Goal: Information Seeking & Learning: Learn about a topic

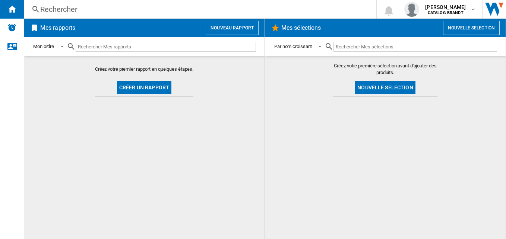
click at [180, 7] on div "Rechercher" at bounding box center [198, 9] width 317 height 10
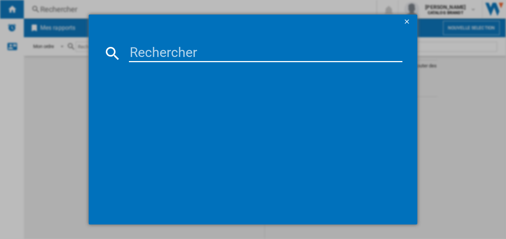
click at [180, 50] on input at bounding box center [266, 53] width 274 height 18
paste input "BFD6650NX"
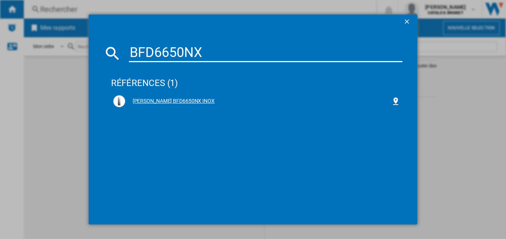
type input "BFD6650NX"
click at [168, 98] on div "[PERSON_NAME] BFD6650NX INOX" at bounding box center [258, 101] width 266 height 7
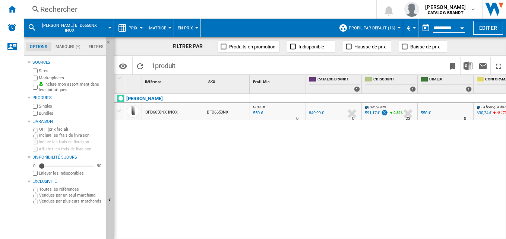
click at [393, 28] on span "Profil par défaut (16)" at bounding box center [372, 28] width 47 height 5
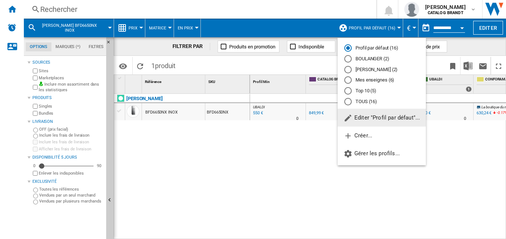
click at [349, 100] on div "TOUS (16)" at bounding box center [347, 101] width 7 height 7
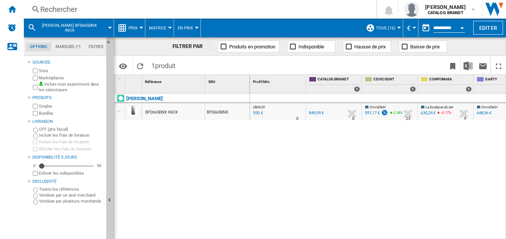
click at [412, 26] on button "€" at bounding box center [410, 28] width 7 height 19
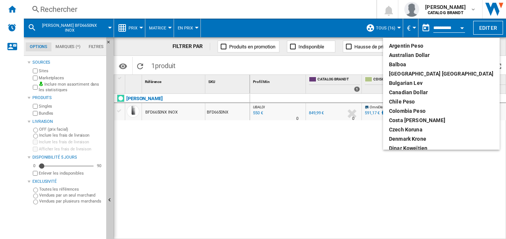
click at [431, 26] on md-backdrop at bounding box center [253, 119] width 506 height 239
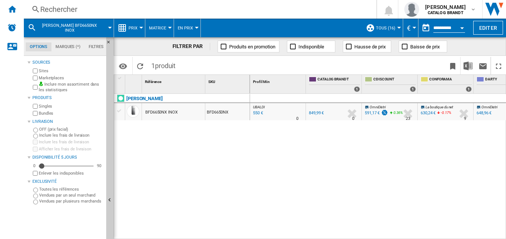
click at [458, 27] on button "Open calendar" at bounding box center [461, 26] width 13 height 13
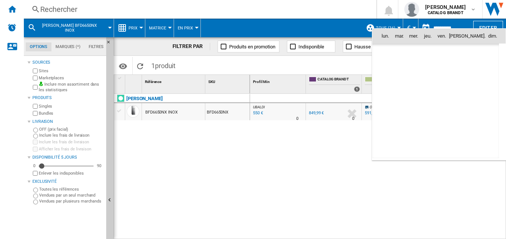
scroll to position [3555, 0]
click at [429, 26] on div at bounding box center [253, 119] width 506 height 239
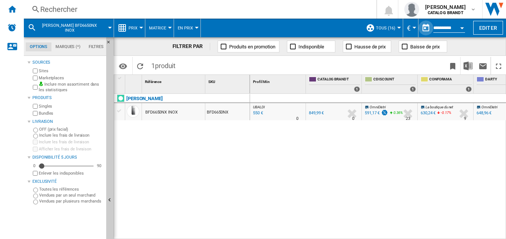
click at [426, 26] on button "button" at bounding box center [426, 27] width 15 height 15
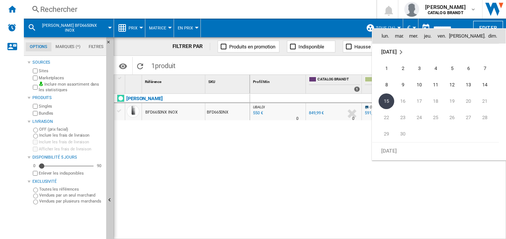
click at [296, 31] on div at bounding box center [253, 119] width 506 height 239
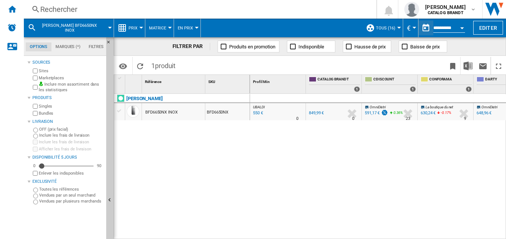
click at [139, 25] on button "Prix" at bounding box center [135, 28] width 13 height 19
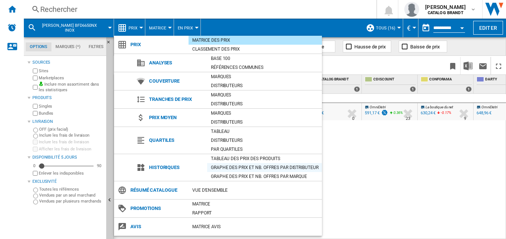
click at [268, 167] on div "Graphe des prix et nb. offres par distributeur" at bounding box center [264, 167] width 115 height 7
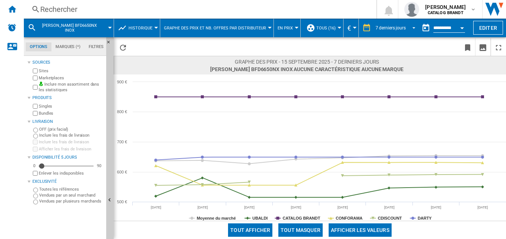
click at [410, 27] on span "REPORTS.WIZARD.STEPS.REPORT.STEPS.REPORT_OPTIONS.PERIOD: 7 derniers jours" at bounding box center [411, 27] width 9 height 7
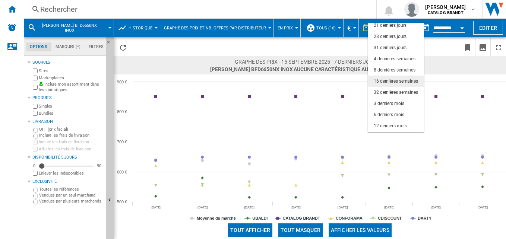
scroll to position [47, 0]
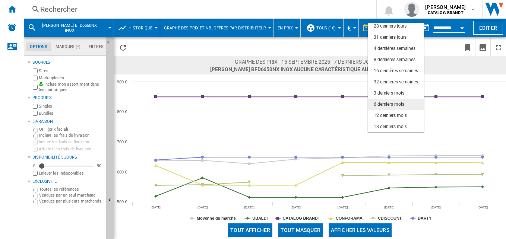
click at [398, 104] on div "6 derniers mois" at bounding box center [389, 104] width 31 height 6
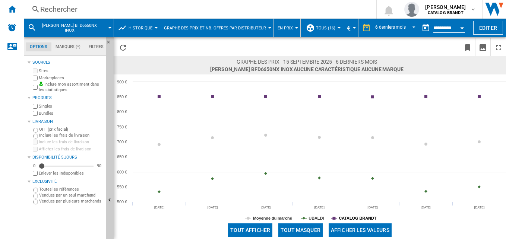
click at [353, 216] on tspan "CATALOG BRANDT" at bounding box center [358, 218] width 38 height 4
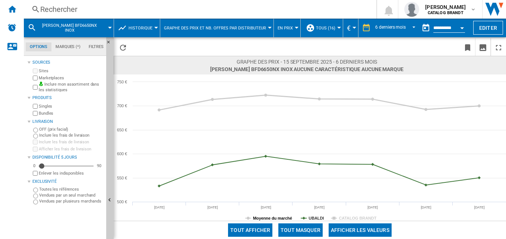
click at [278, 216] on tspan "Moyenne du marché" at bounding box center [272, 218] width 39 height 4
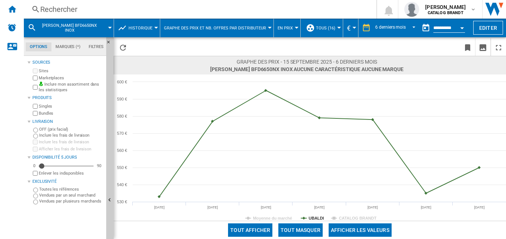
click at [217, 9] on div "Rechercher" at bounding box center [198, 9] width 317 height 10
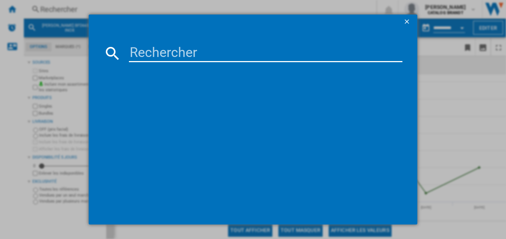
click at [172, 50] on input at bounding box center [266, 53] width 274 height 18
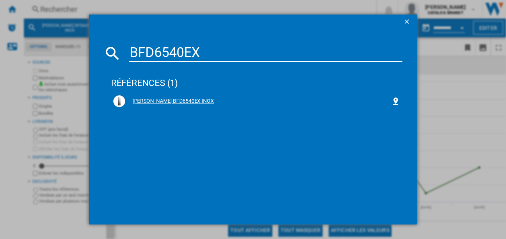
type input "BFD6540EX"
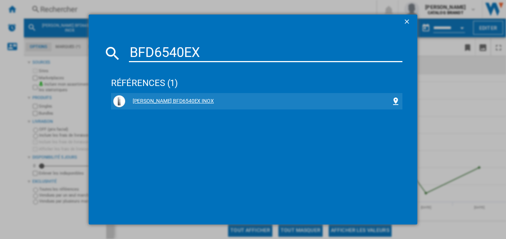
click at [153, 99] on div "[PERSON_NAME] BFD6540EX INOX" at bounding box center [258, 101] width 266 height 7
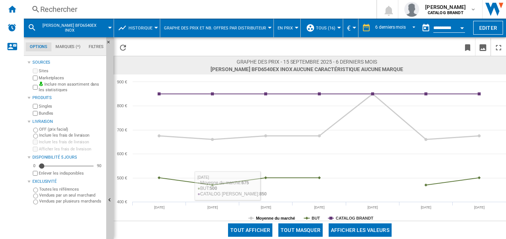
click at [287, 216] on tspan "Moyenne du marché" at bounding box center [275, 218] width 39 height 4
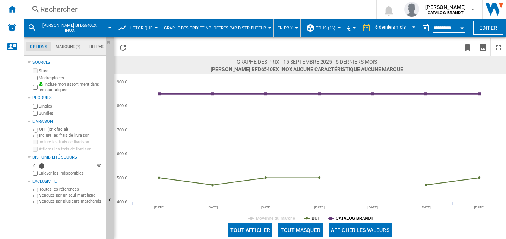
click at [342, 217] on tspan "CATALOG BRANDT" at bounding box center [355, 218] width 38 height 4
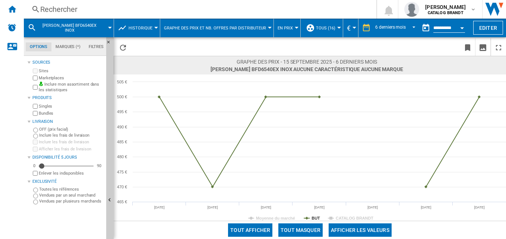
click at [266, 9] on div "Rechercher" at bounding box center [198, 9] width 317 height 10
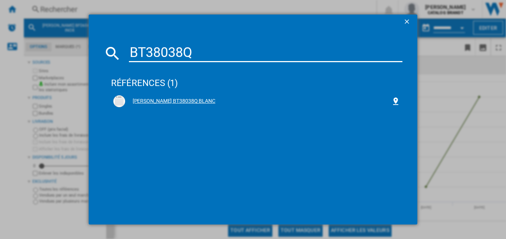
type input "BT38038Q"
click at [147, 102] on div "[PERSON_NAME] BT38038Q BLANC" at bounding box center [258, 101] width 266 height 7
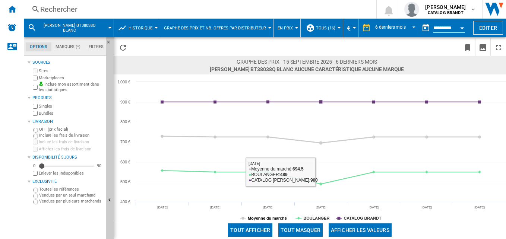
click at [268, 217] on tspan "Moyenne du marché" at bounding box center [267, 218] width 39 height 4
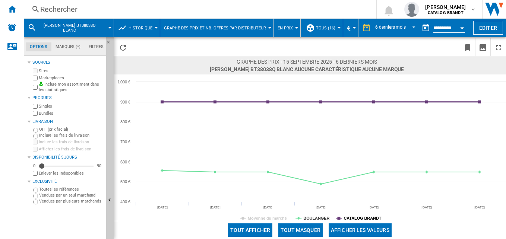
click at [366, 217] on tspan "CATALOG BRANDT" at bounding box center [363, 218] width 38 height 4
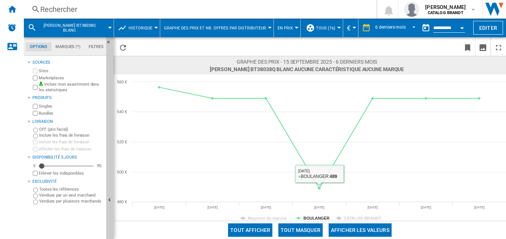
click at [295, 8] on div "Rechercher" at bounding box center [198, 9] width 317 height 10
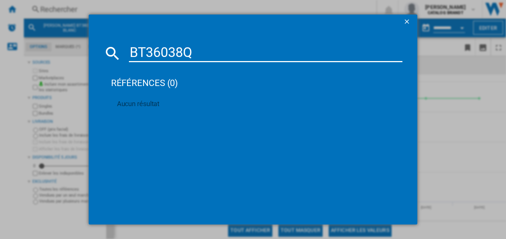
click at [177, 49] on input "BT36038Q" at bounding box center [266, 53] width 274 height 18
type input "BT36028Q"
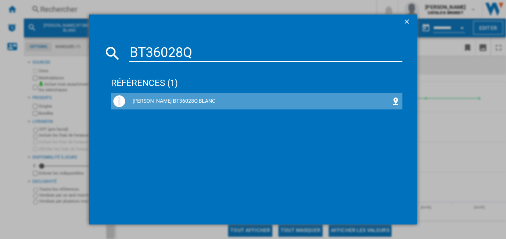
click at [148, 98] on div "[PERSON_NAME] BT36028Q BLANC" at bounding box center [258, 101] width 266 height 7
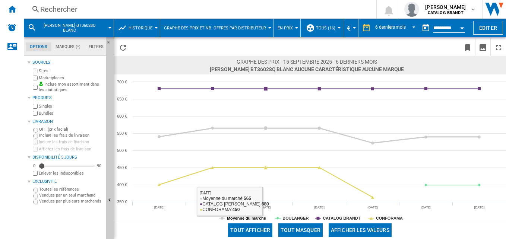
click at [241, 216] on tspan "Moyenne du marché" at bounding box center [246, 218] width 39 height 4
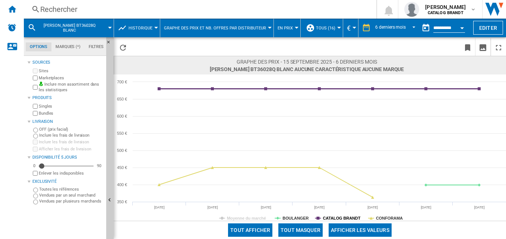
click at [323, 216] on tspan "CATALOG BRANDT" at bounding box center [342, 218] width 38 height 4
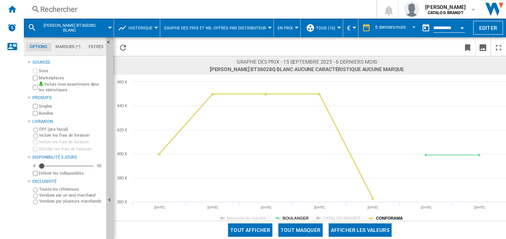
click at [383, 216] on tspan "CONFORAMA" at bounding box center [389, 218] width 27 height 4
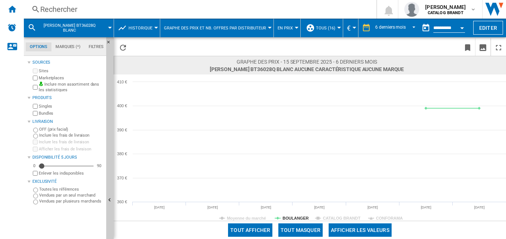
click at [219, 7] on div "Rechercher" at bounding box center [198, 9] width 317 height 10
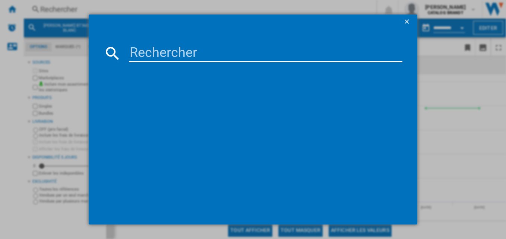
click at [200, 52] on input at bounding box center [266, 53] width 274 height 18
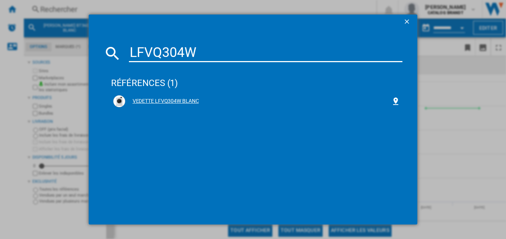
type input "LFVQ304W"
click at [177, 102] on div "VEDETTE LFVQ304W BLANC" at bounding box center [258, 101] width 266 height 7
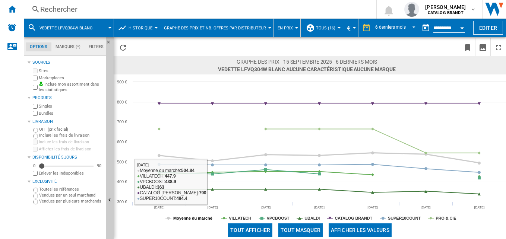
click at [200, 218] on tspan "Moyenne du marché" at bounding box center [192, 218] width 39 height 4
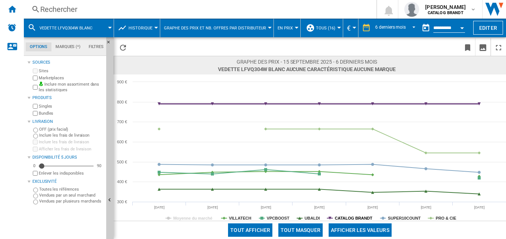
click at [356, 216] on tspan "CATALOG BRANDT" at bounding box center [354, 218] width 38 height 4
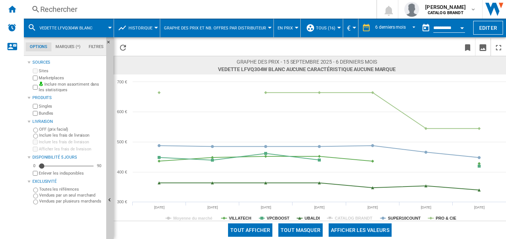
click at [138, 7] on div "Rechercher" at bounding box center [198, 9] width 317 height 10
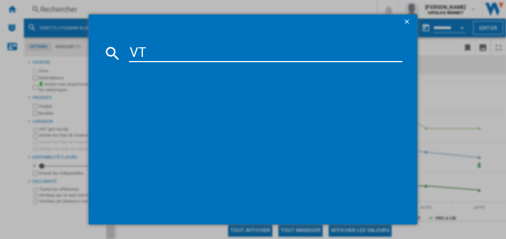
type input "V"
click at [435, 82] on div at bounding box center [253, 119] width 506 height 239
click at [408, 22] on ng-md-icon "getI18NText('BUTTONS.CLOSE_DIALOG')" at bounding box center [407, 22] width 9 height 9
